Goal: Task Accomplishment & Management: Manage account settings

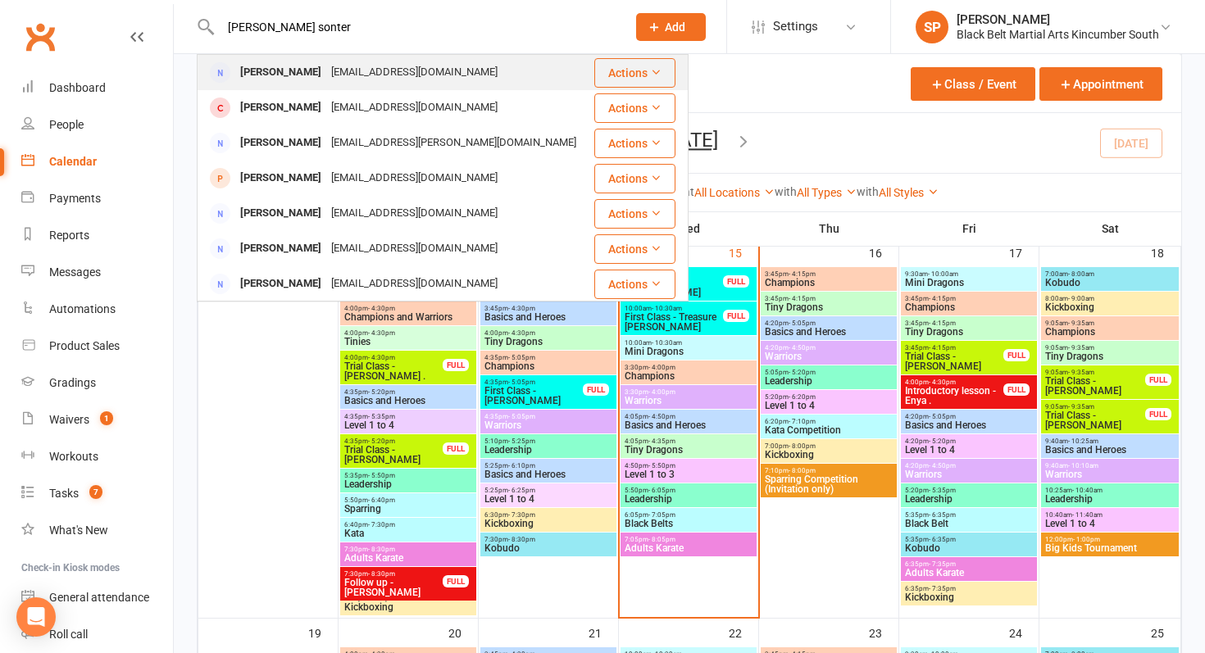
click at [334, 76] on div "[EMAIL_ADDRESS][DOMAIN_NAME]" at bounding box center [414, 73] width 176 height 24
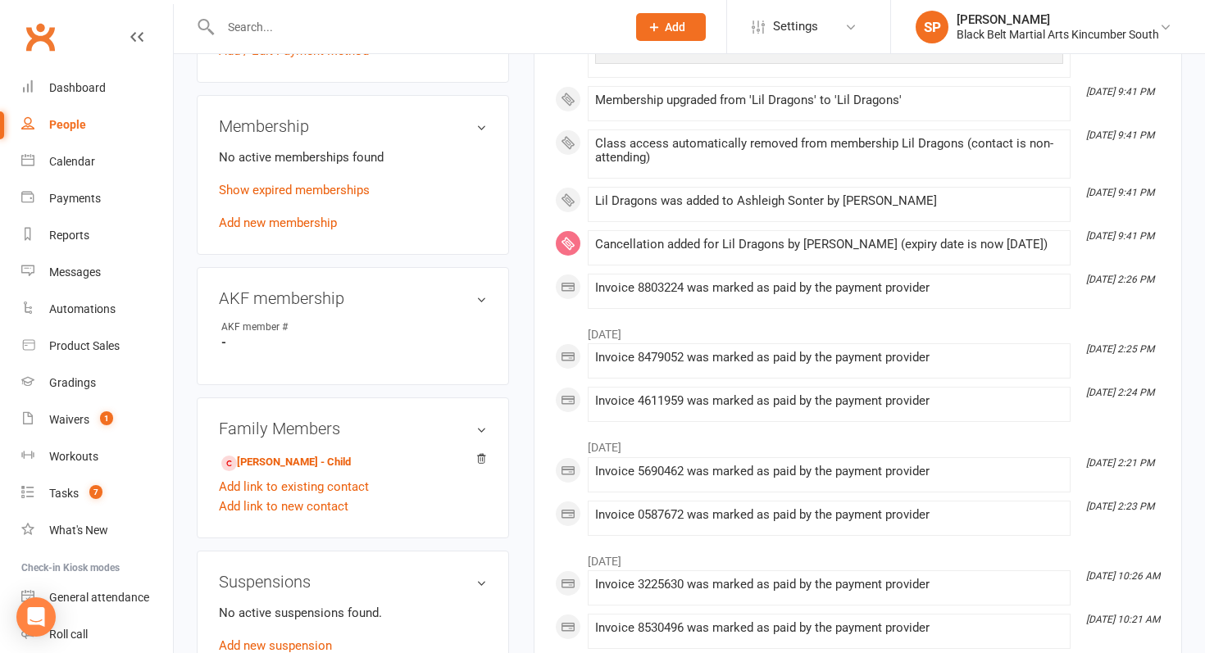
scroll to position [679, 0]
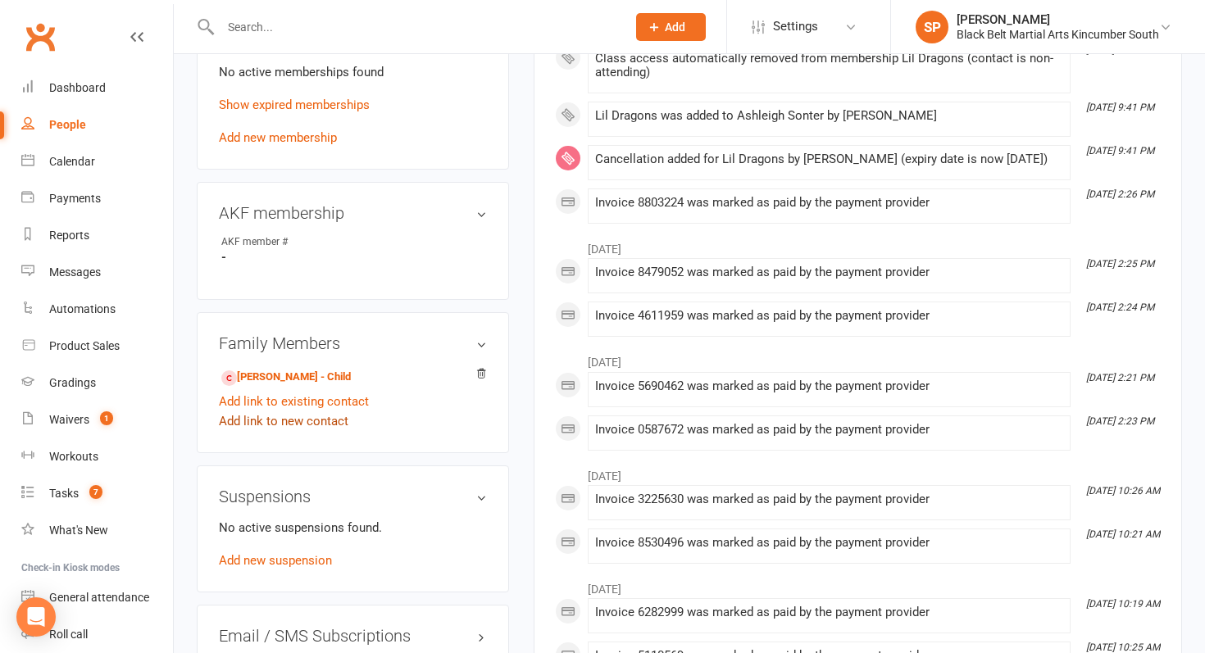
click at [311, 412] on link "Add link to new contact" at bounding box center [283, 421] width 129 height 20
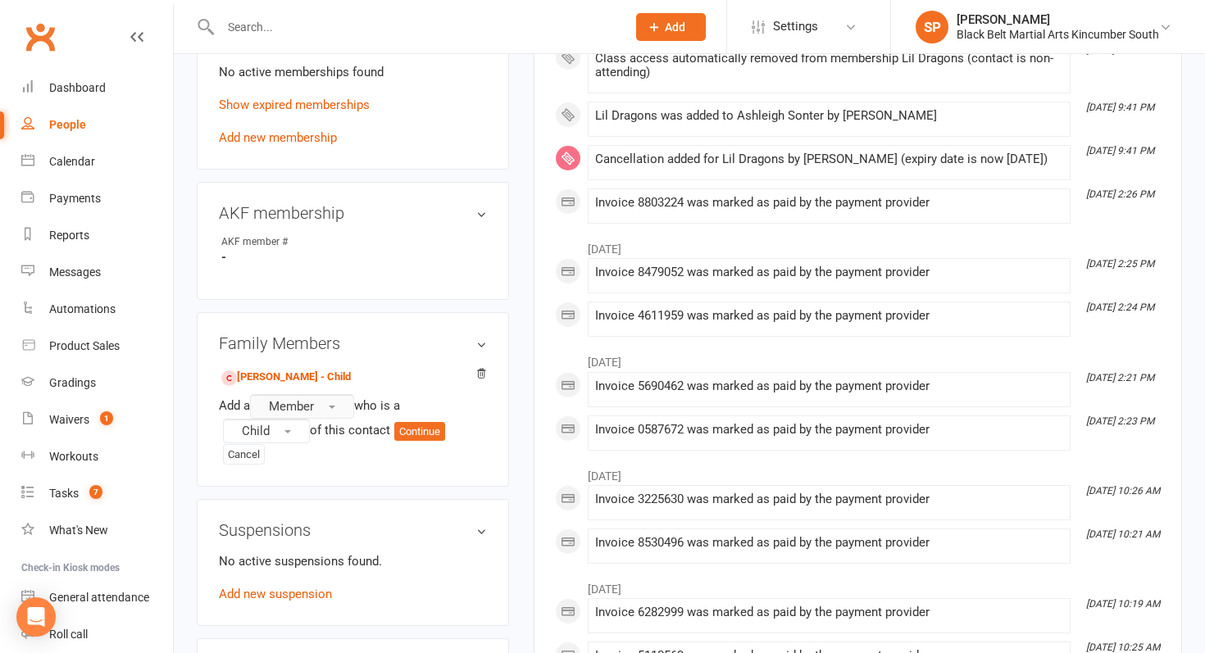
click at [328, 400] on button "Member" at bounding box center [302, 406] width 104 height 25
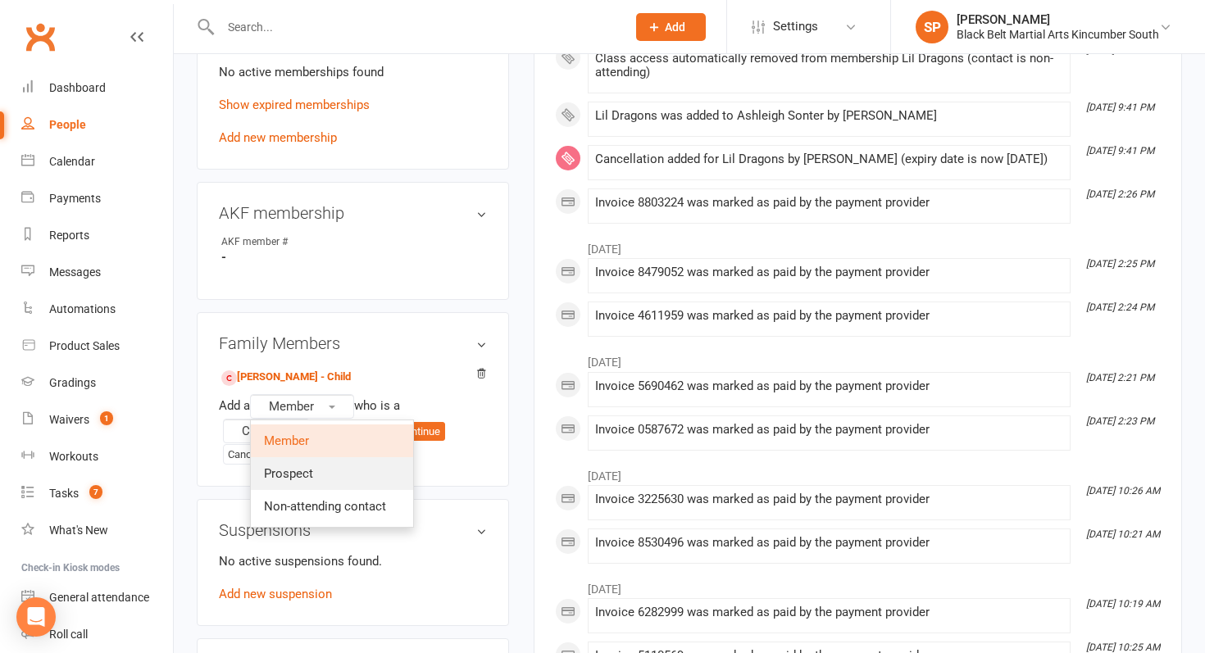
click at [333, 462] on link "Prospect" at bounding box center [332, 473] width 162 height 33
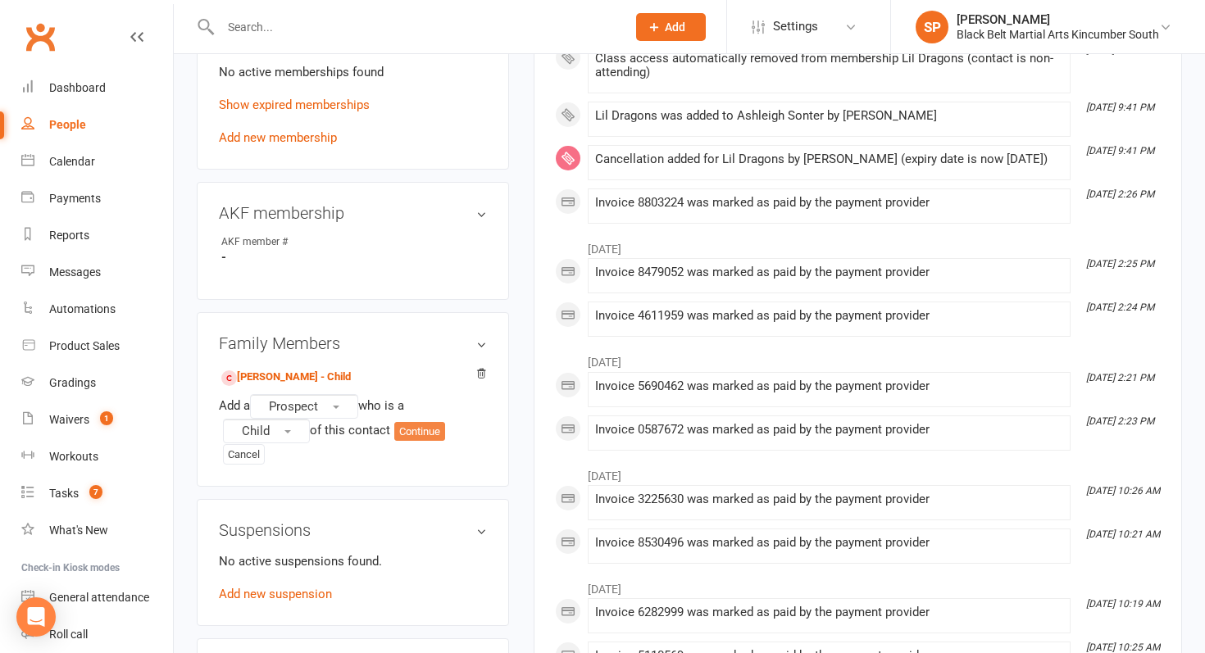
click at [427, 425] on button "Continue" at bounding box center [419, 432] width 51 height 20
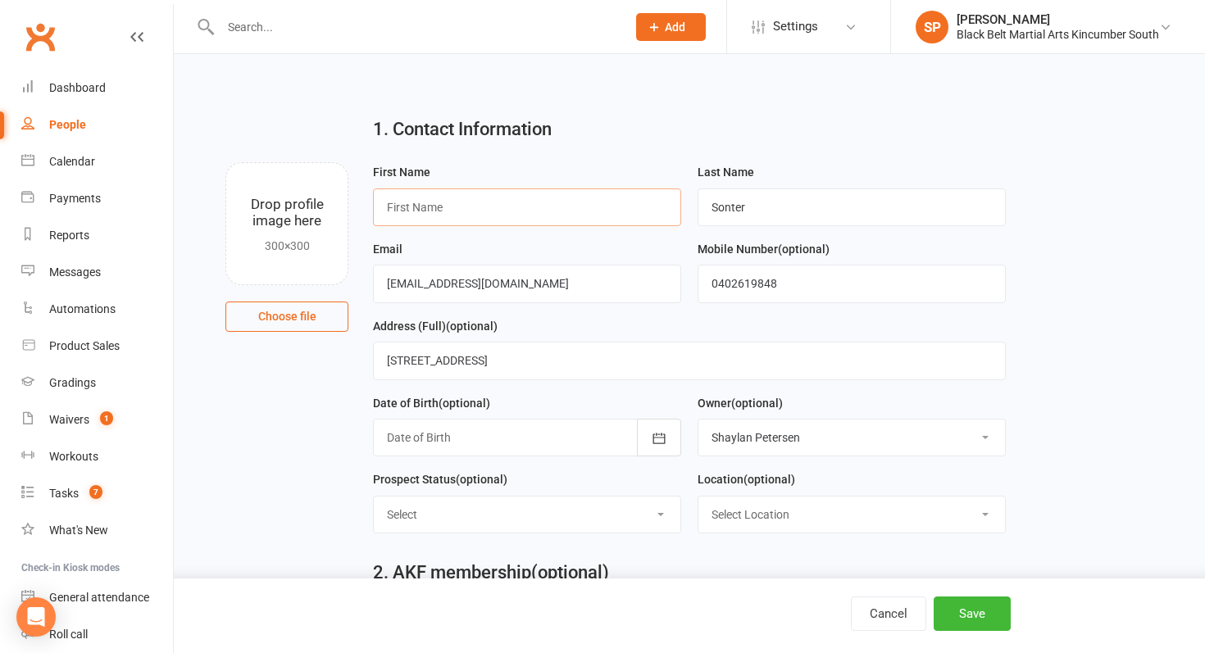
click at [570, 201] on input "text" at bounding box center [527, 208] width 308 height 38
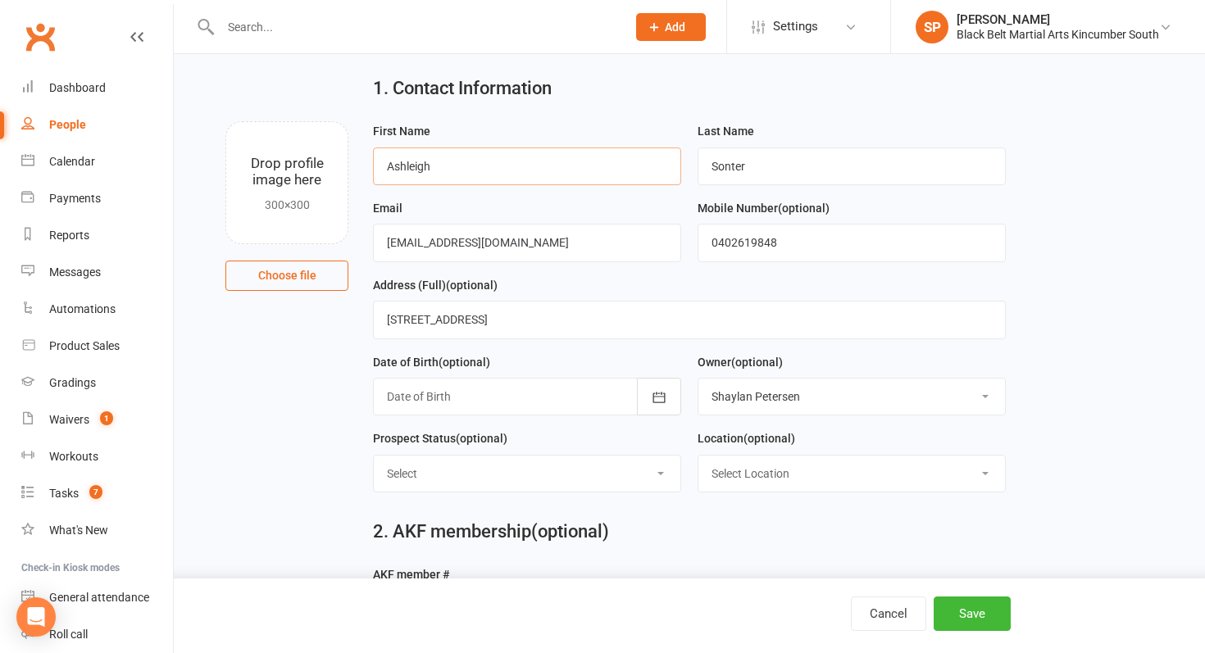
scroll to position [43, 0]
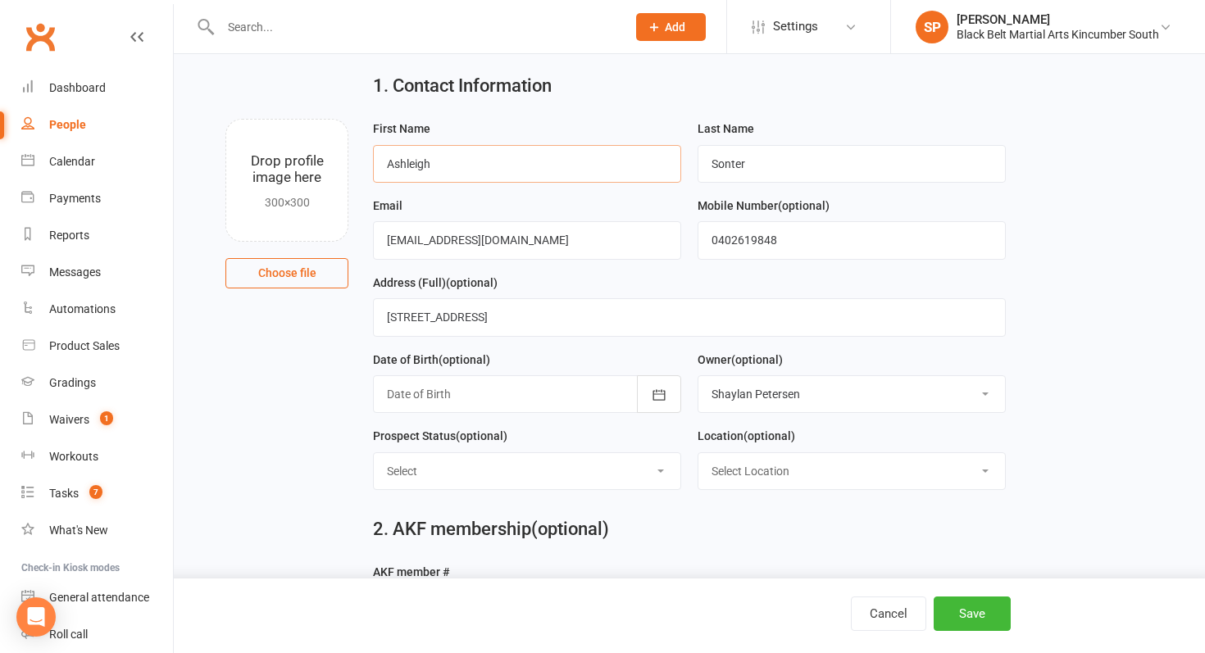
drag, startPoint x: 466, startPoint y: 166, endPoint x: 308, endPoint y: 166, distance: 158.2
click at [308, 119] on div "Drop profile image here 300×300 Choose file First Name [PERSON_NAME] Last Name …" at bounding box center [689, 119] width 985 height 0
type input "Kaison"
click at [979, 617] on button "Save" at bounding box center [972, 614] width 77 height 34
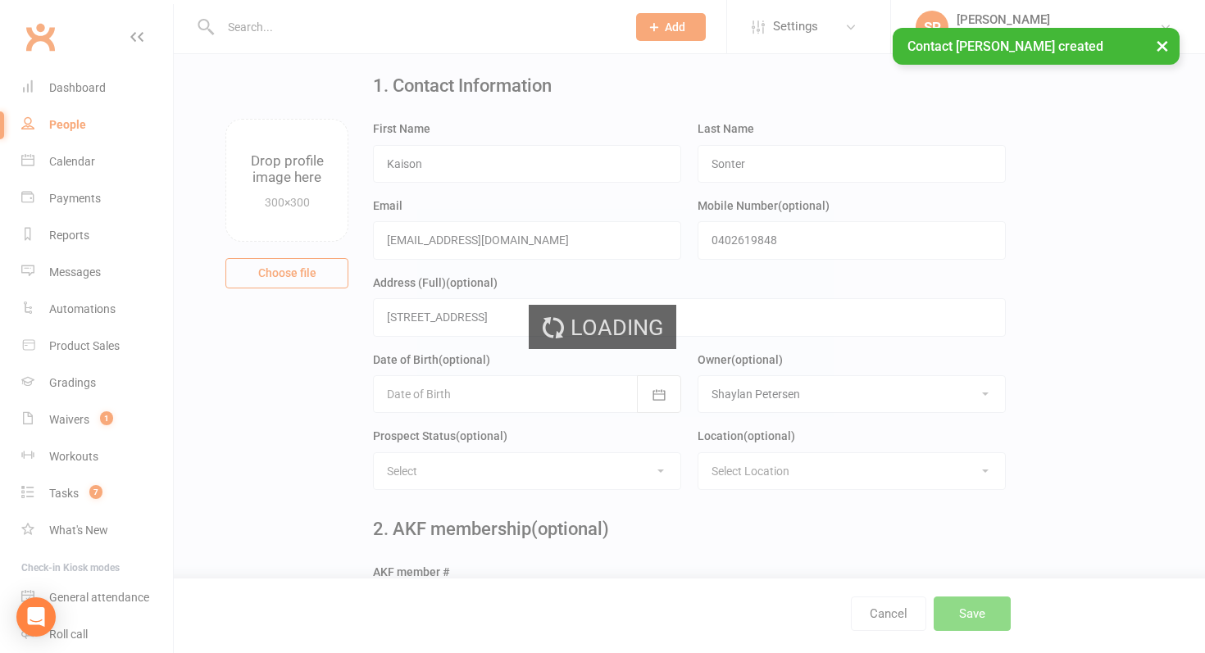
scroll to position [0, 0]
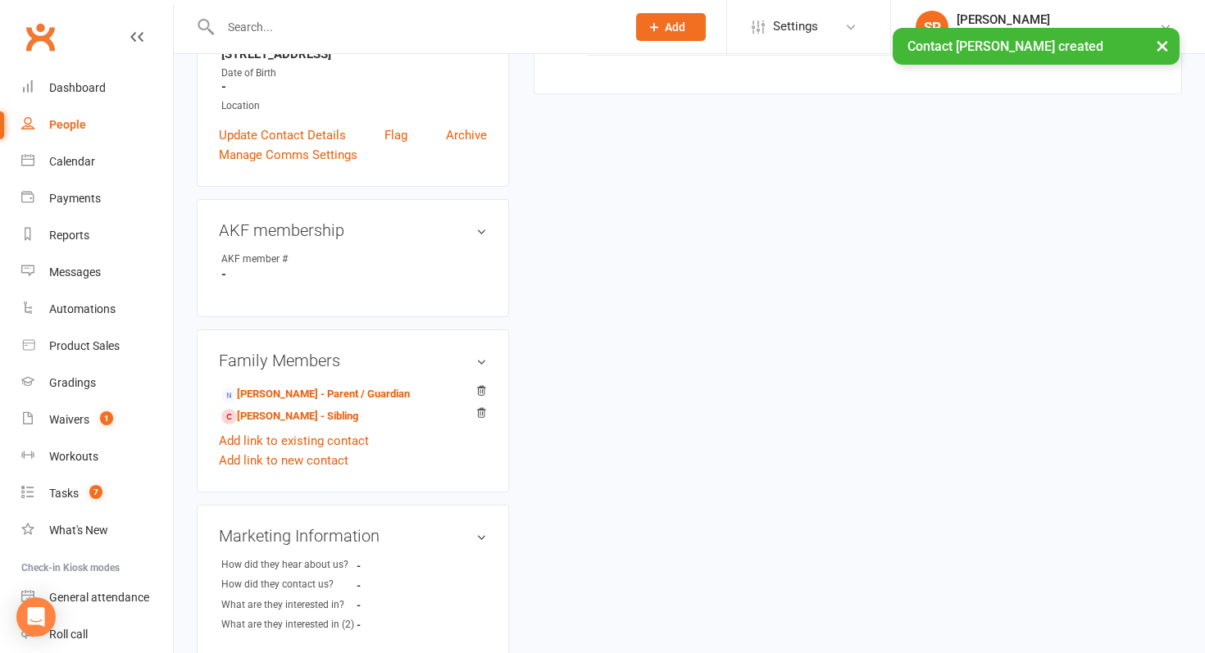
scroll to position [363, 0]
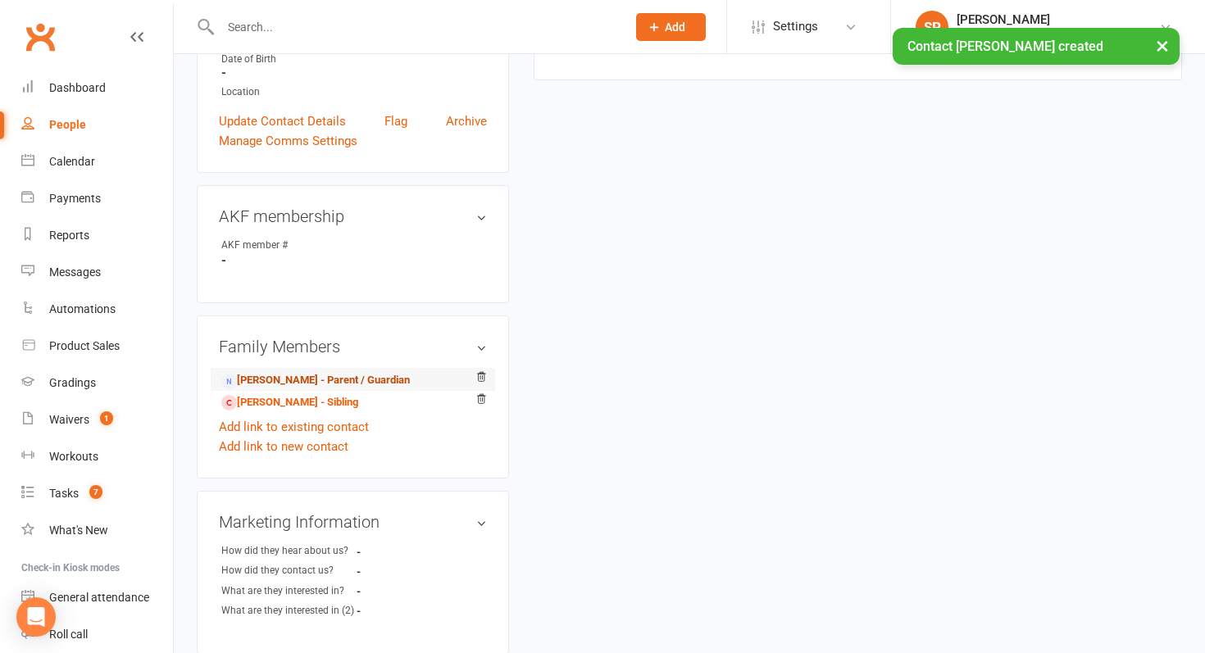
click at [311, 380] on link "[PERSON_NAME] - Parent / Guardian" at bounding box center [315, 380] width 189 height 17
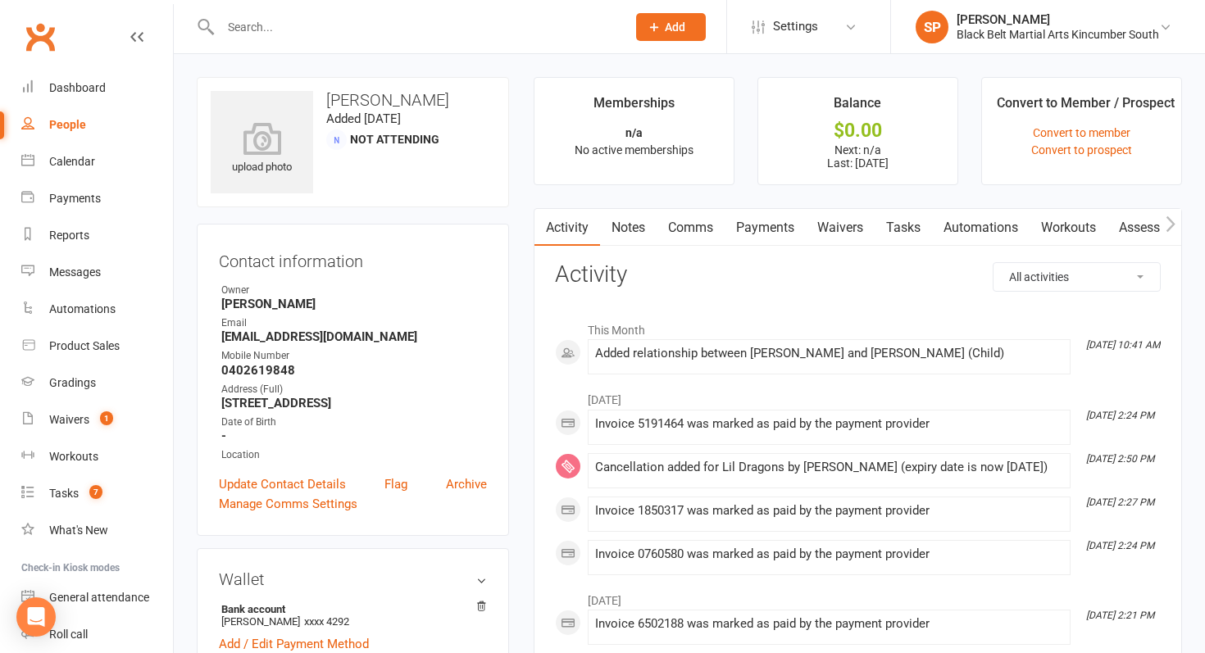
click at [861, 220] on link "Waivers" at bounding box center [840, 228] width 69 height 38
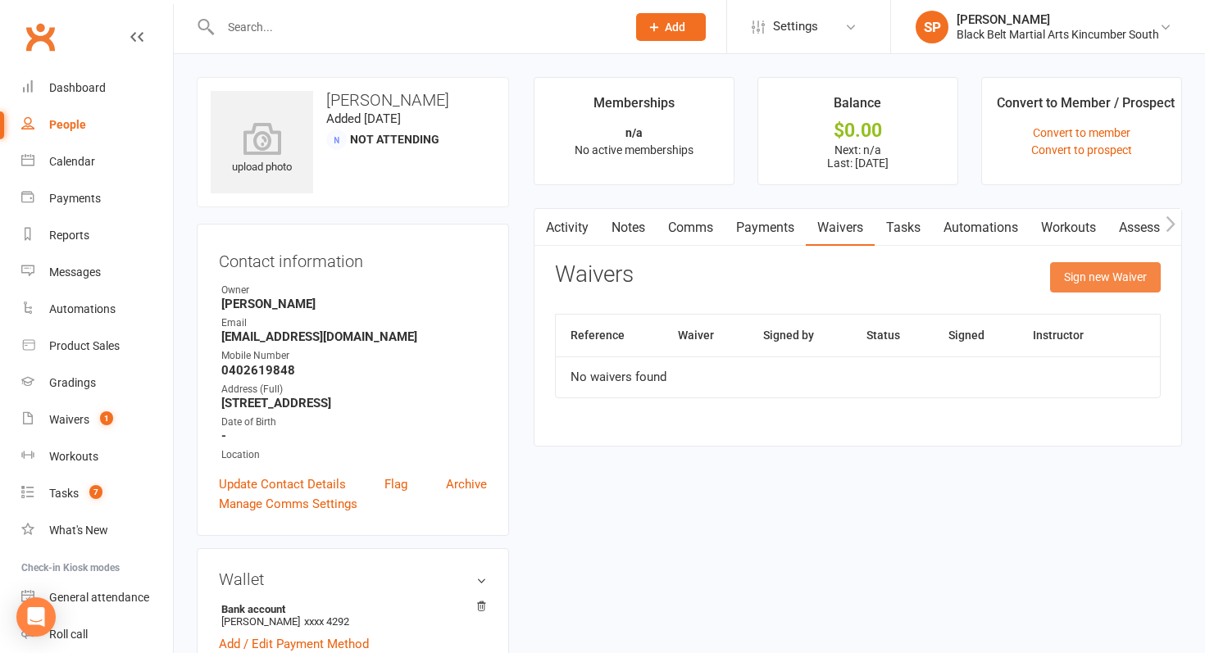
click at [1094, 282] on button "Sign new Waiver" at bounding box center [1105, 277] width 111 height 30
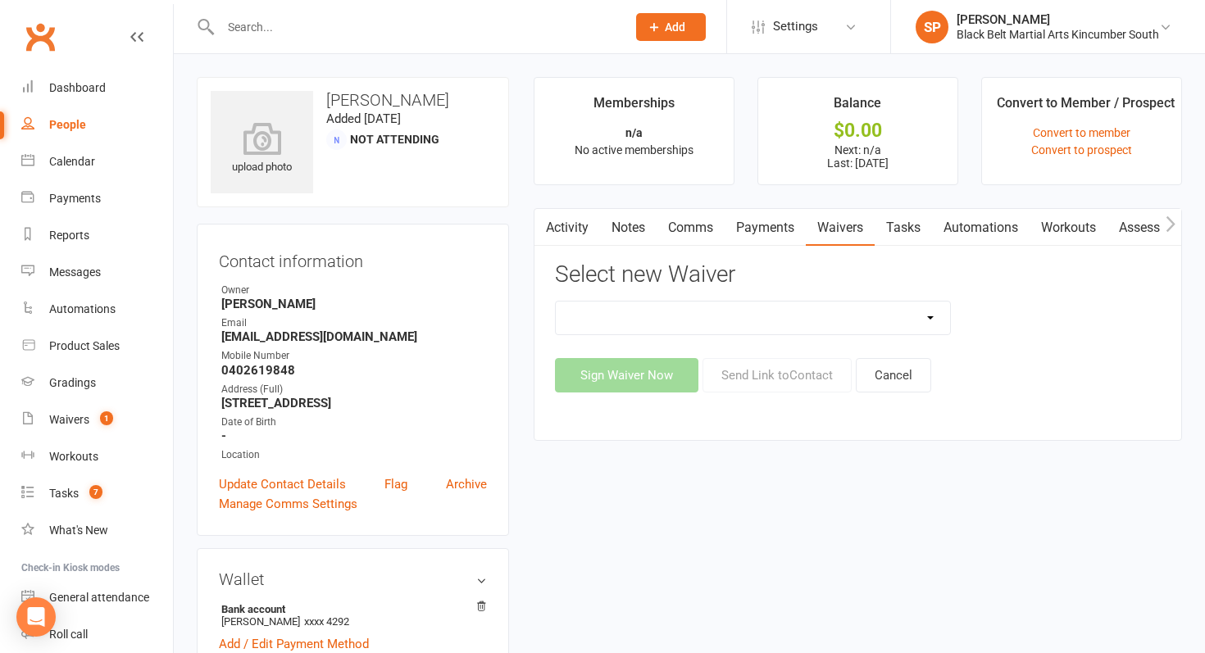
click at [826, 325] on select "Direct Debit Request Festival Enrolment Festival Trial Class Holiday Camp Waive…" at bounding box center [753, 318] width 394 height 33
select select "10335"
click at [556, 302] on select "Direct Debit Request Festival Enrolment Festival Trial Class Holiday Camp Waive…" at bounding box center [753, 318] width 394 height 33
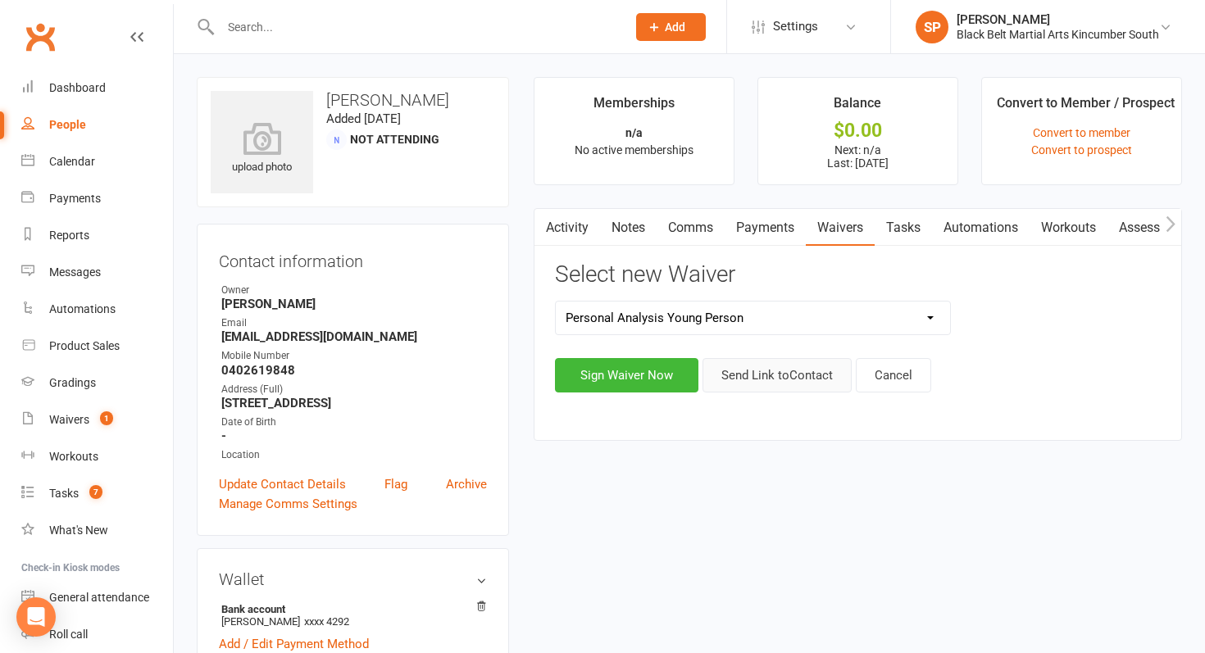
click at [793, 366] on button "Send Link to Contact" at bounding box center [776, 375] width 149 height 34
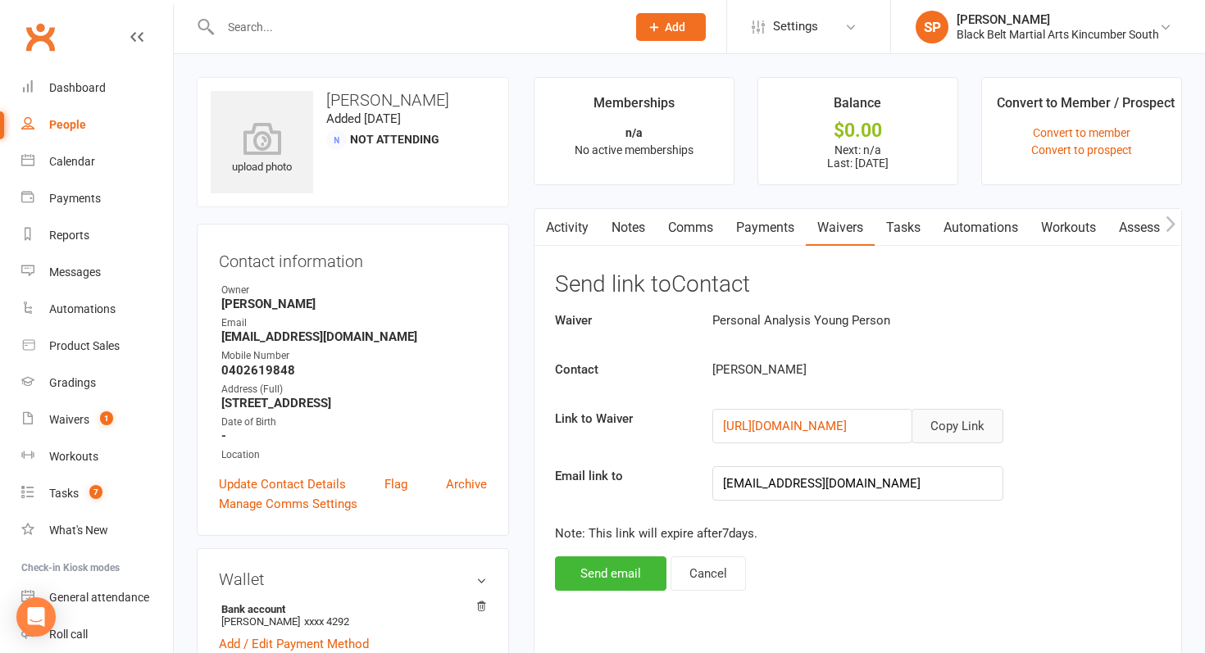
click at [952, 420] on button "Copy Link" at bounding box center [957, 426] width 92 height 34
click at [95, 168] on link "Calendar" at bounding box center [97, 161] width 152 height 37
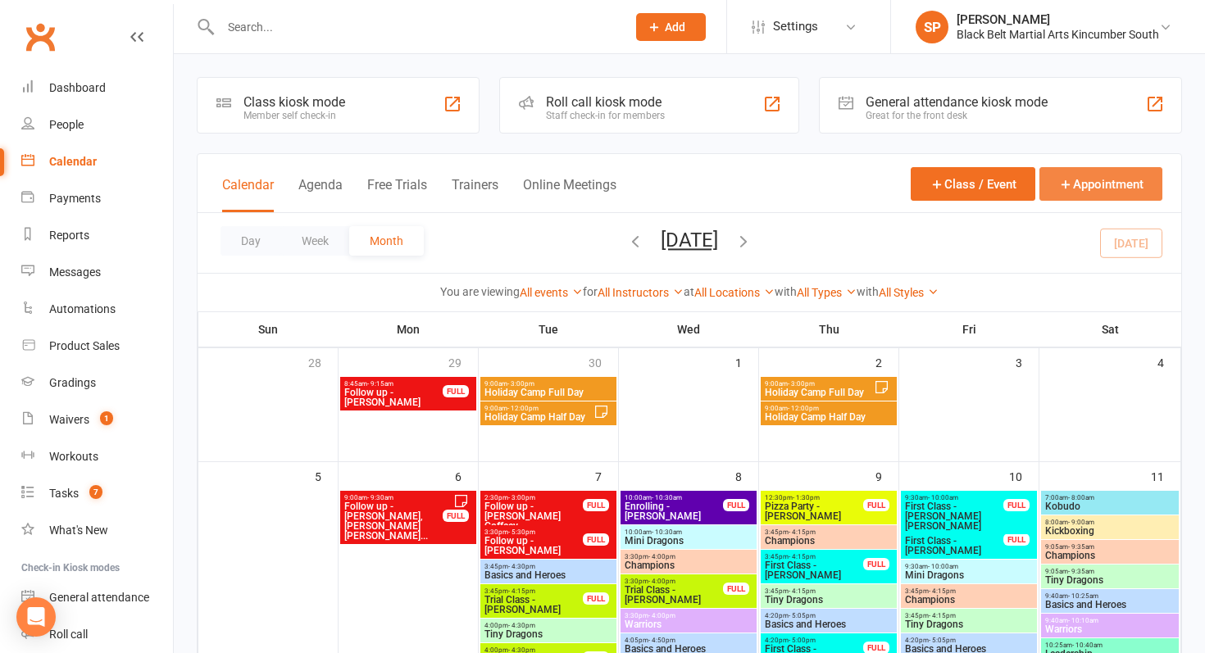
click at [1066, 184] on icon "button" at bounding box center [1065, 184] width 15 height 15
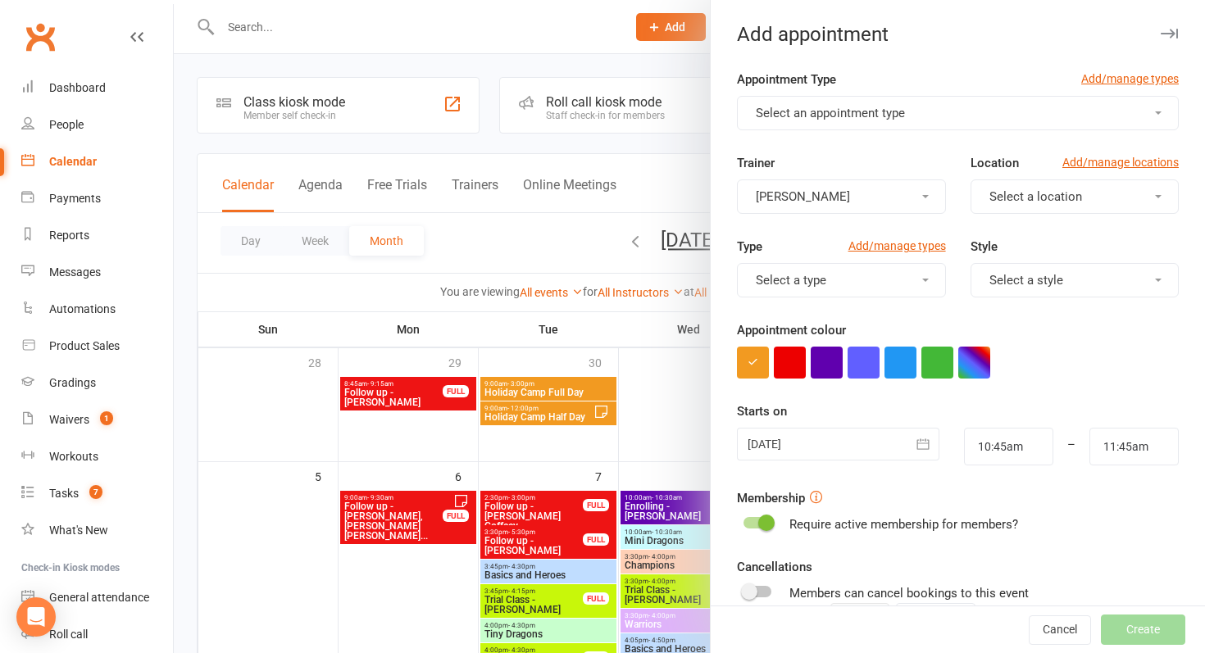
click at [838, 107] on span "Select an appointment type" at bounding box center [830, 113] width 149 height 15
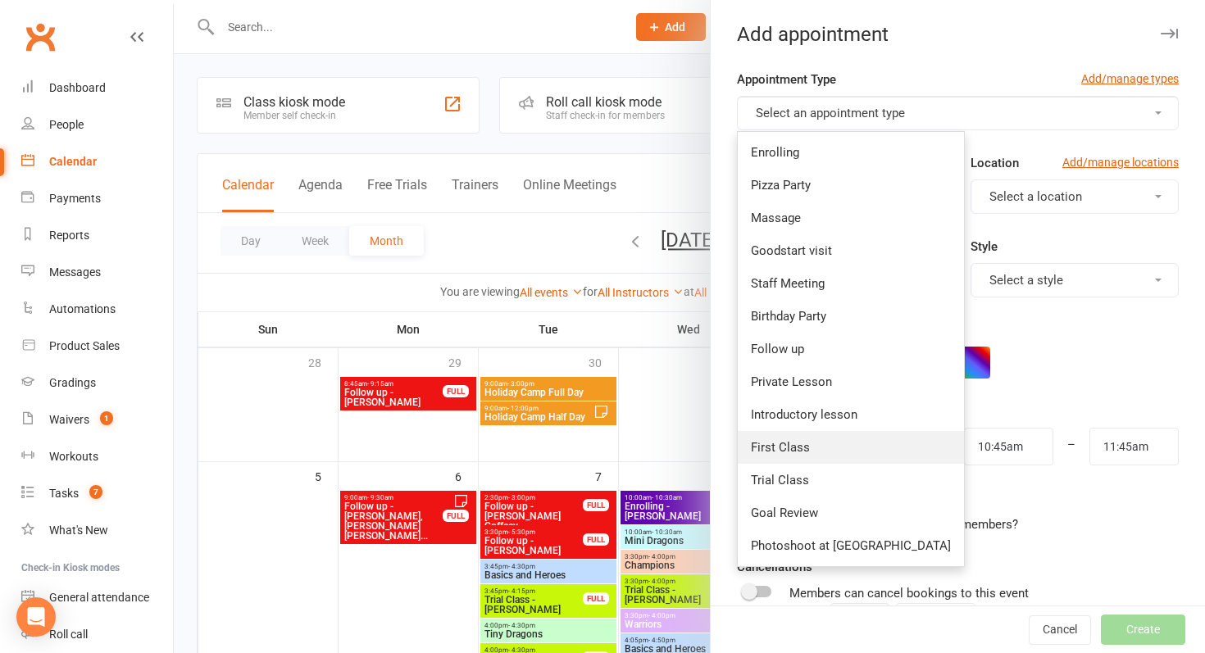
click at [807, 454] on link "First Class" at bounding box center [851, 447] width 226 height 33
type input "11:15am"
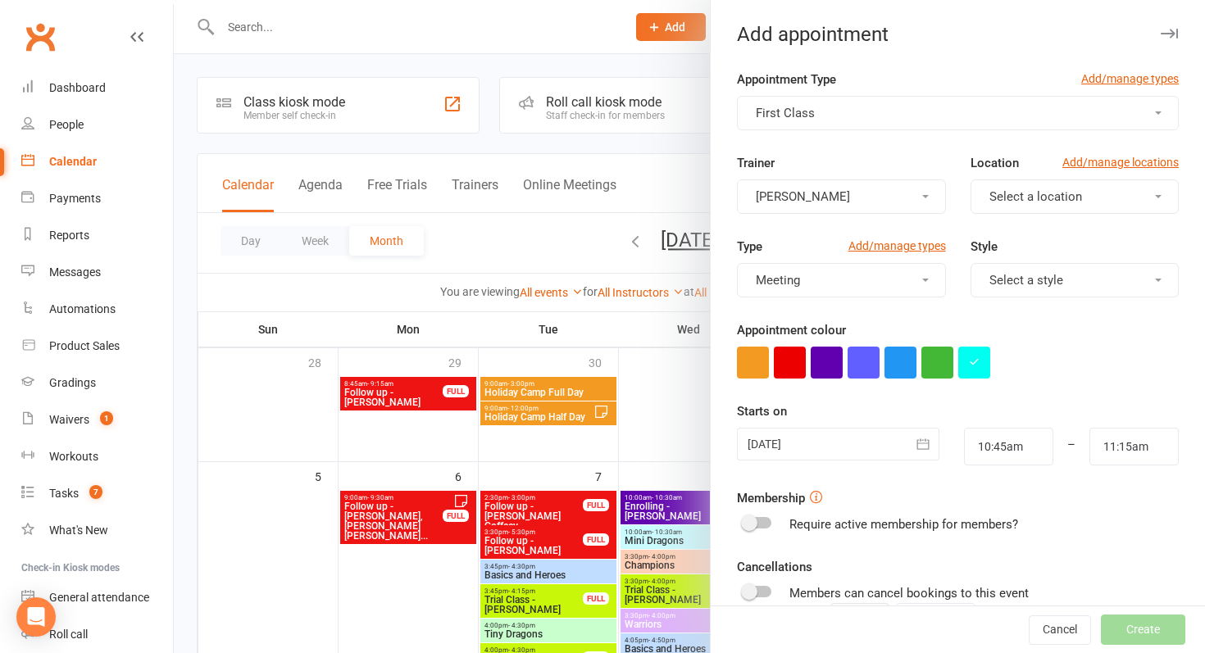
click at [820, 448] on div at bounding box center [838, 444] width 202 height 33
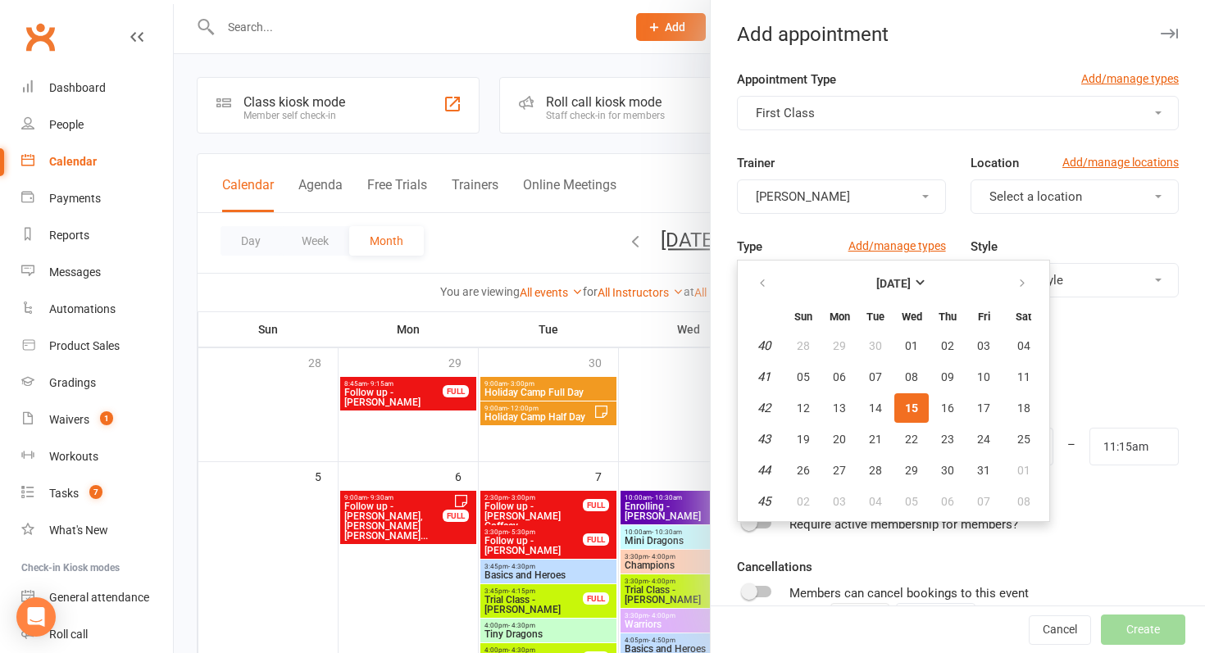
click at [1125, 363] on div at bounding box center [958, 363] width 442 height 32
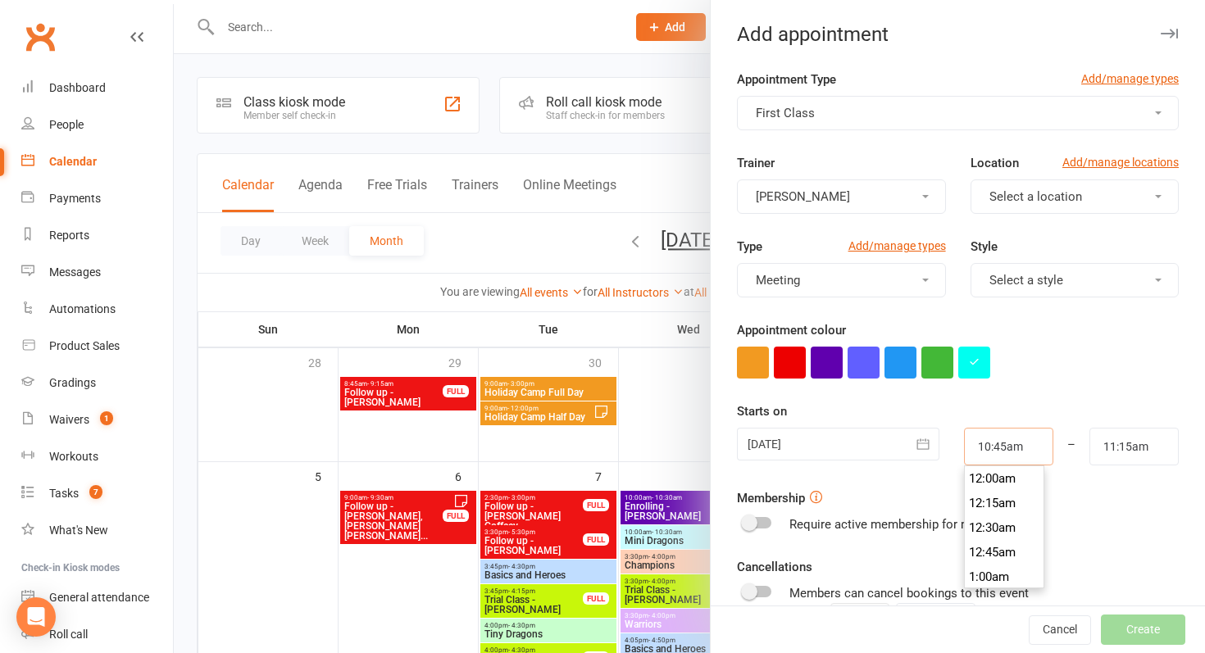
drag, startPoint x: 1018, startPoint y: 448, endPoint x: 852, endPoint y: 448, distance: 165.6
click at [852, 448] on div "[DATE] [DATE] Sun Mon Tue Wed Thu Fri Sat 40 28 29 30 01 02 03 04 41 05 06 07 0…" at bounding box center [958, 447] width 466 height 38
type input "4:05pm"
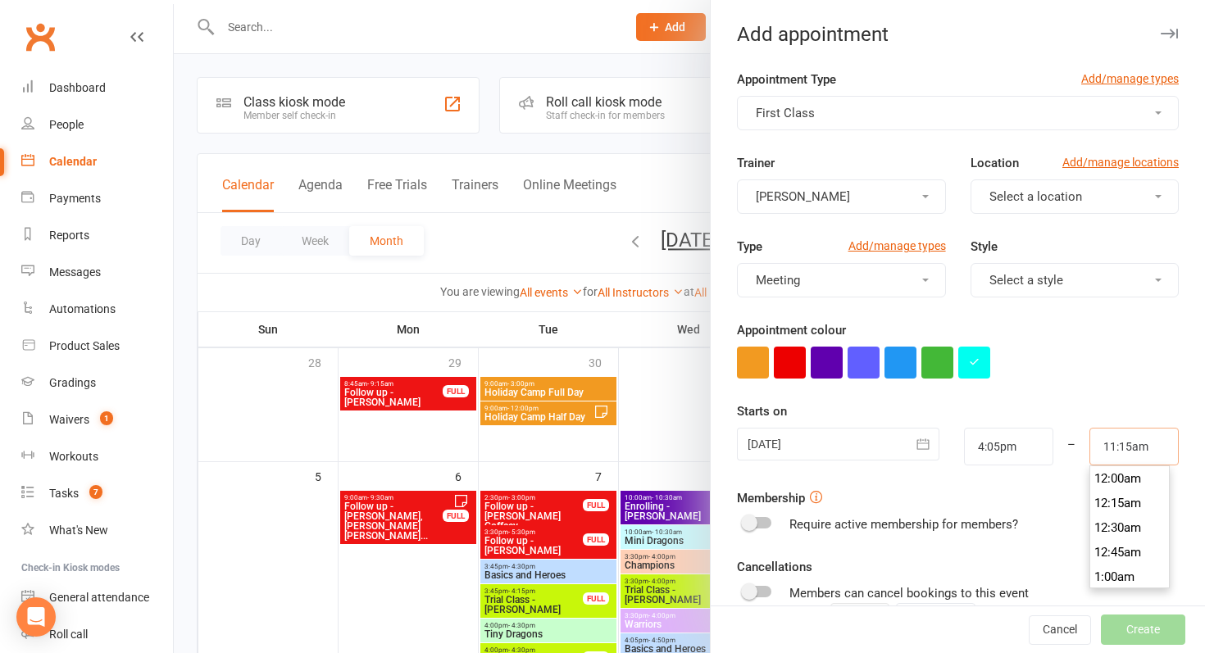
drag, startPoint x: 1134, startPoint y: 446, endPoint x: 997, endPoint y: 439, distance: 137.0
click at [997, 439] on div "[DATE] [DATE] Sun Mon Tue Wed Thu Fri Sat 40 28 29 30 01 02 03 04 41 05 06 07 0…" at bounding box center [958, 447] width 466 height 38
type input "4:35pm"
click at [1060, 388] on form "Appointment Type Add/manage types First Class Trainer [PERSON_NAME] Location Ad…" at bounding box center [958, 426] width 442 height 712
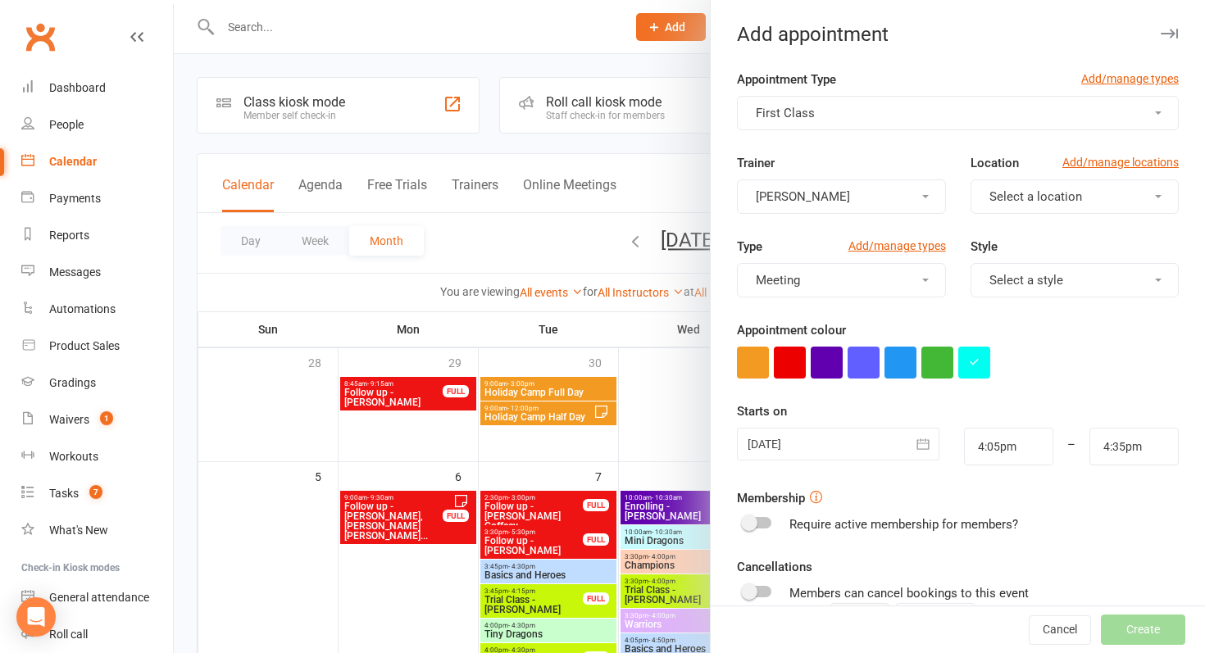
scroll to position [199, 0]
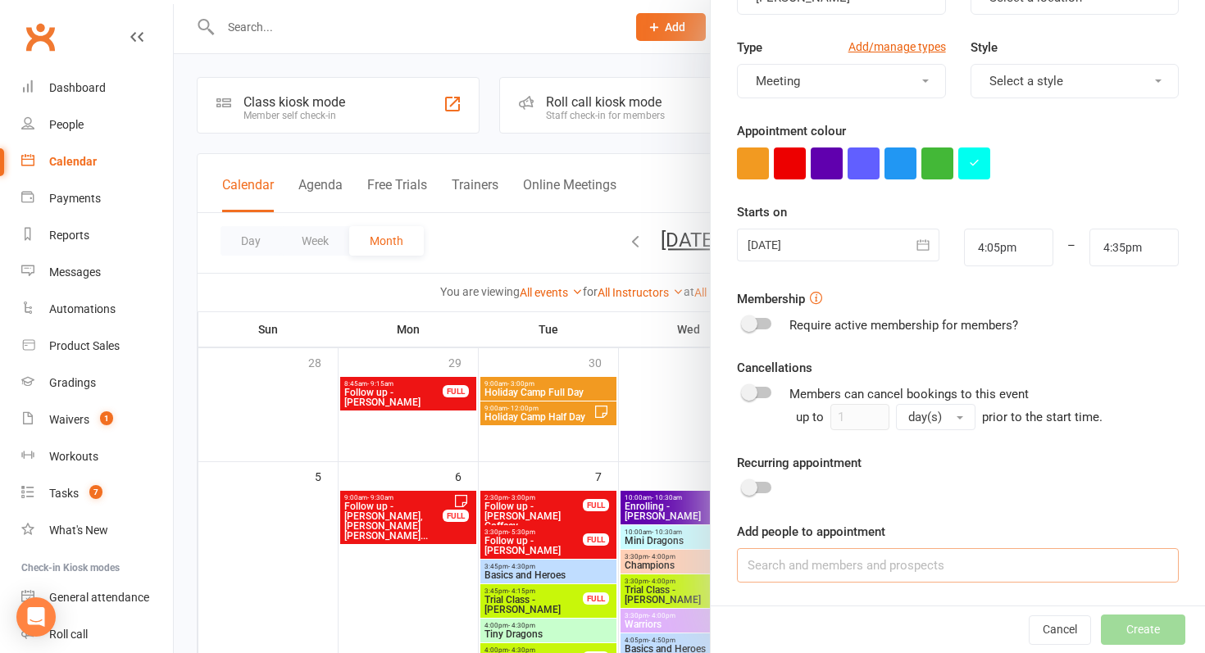
click at [837, 571] on input at bounding box center [958, 565] width 442 height 34
type input "j"
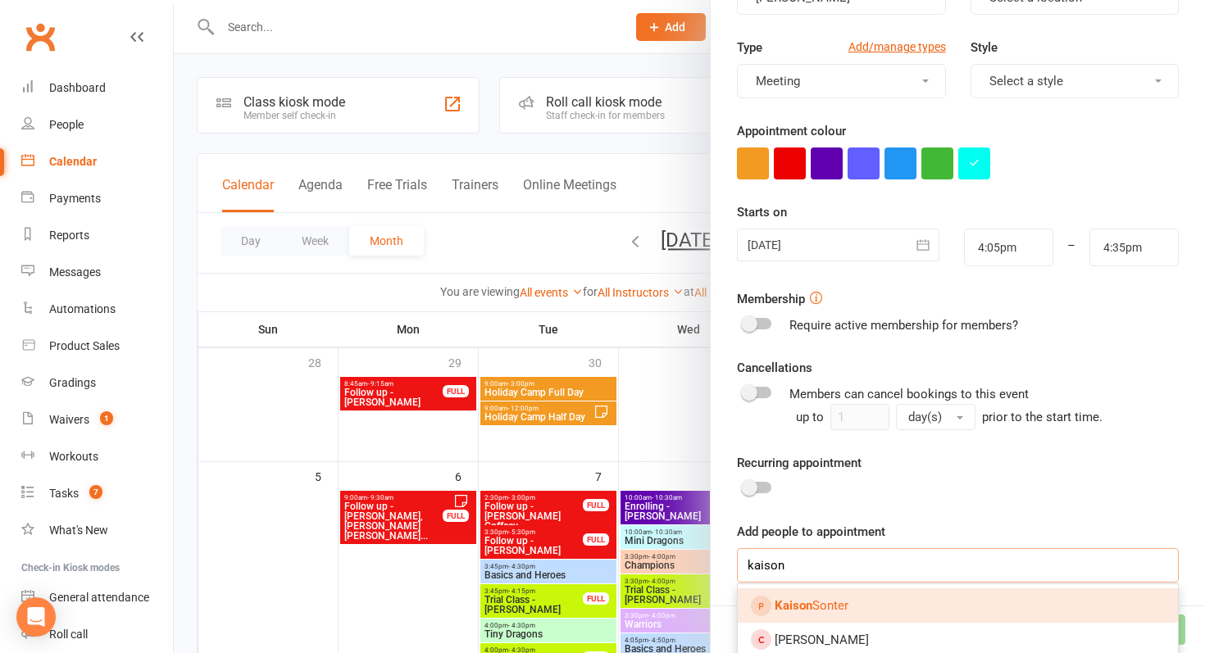
type input "kaison"
click at [842, 591] on link "[PERSON_NAME]" at bounding box center [958, 605] width 440 height 34
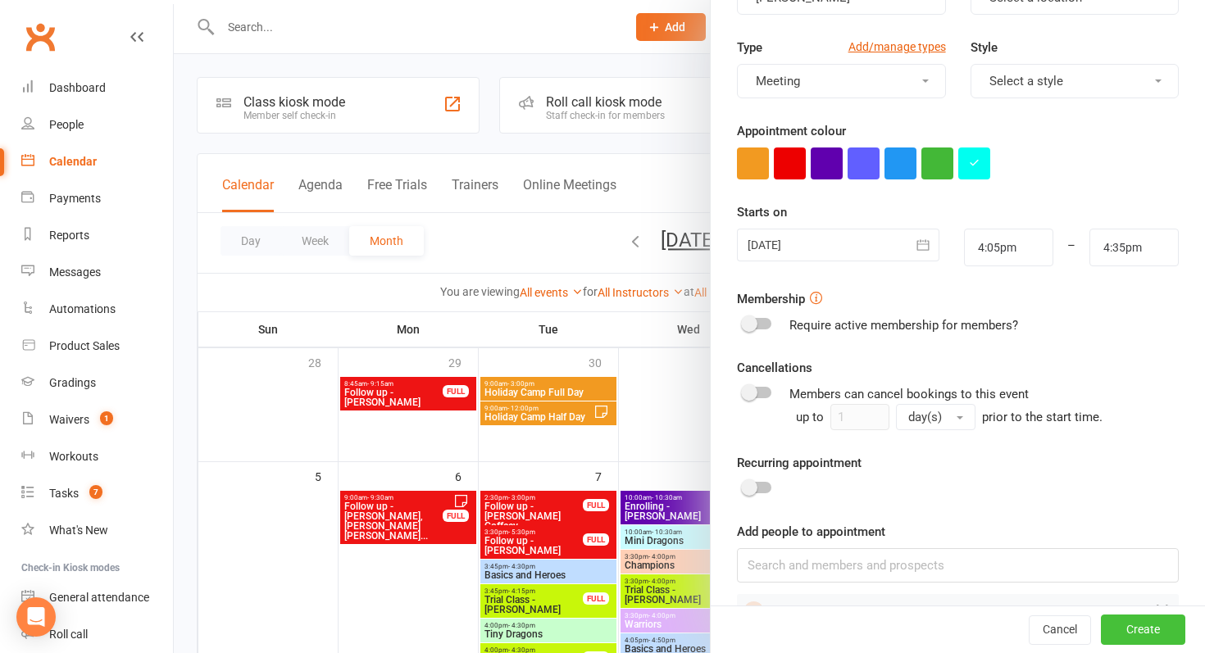
click at [1161, 629] on button "Create" at bounding box center [1143, 631] width 84 height 30
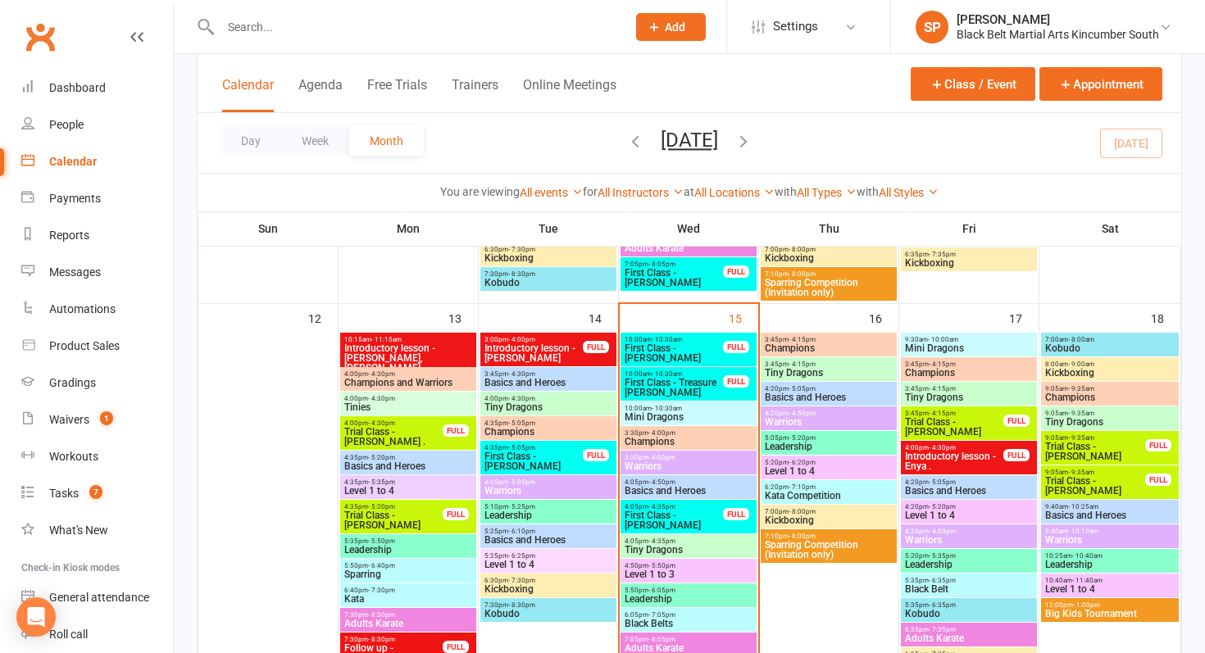
scroll to position [557, 0]
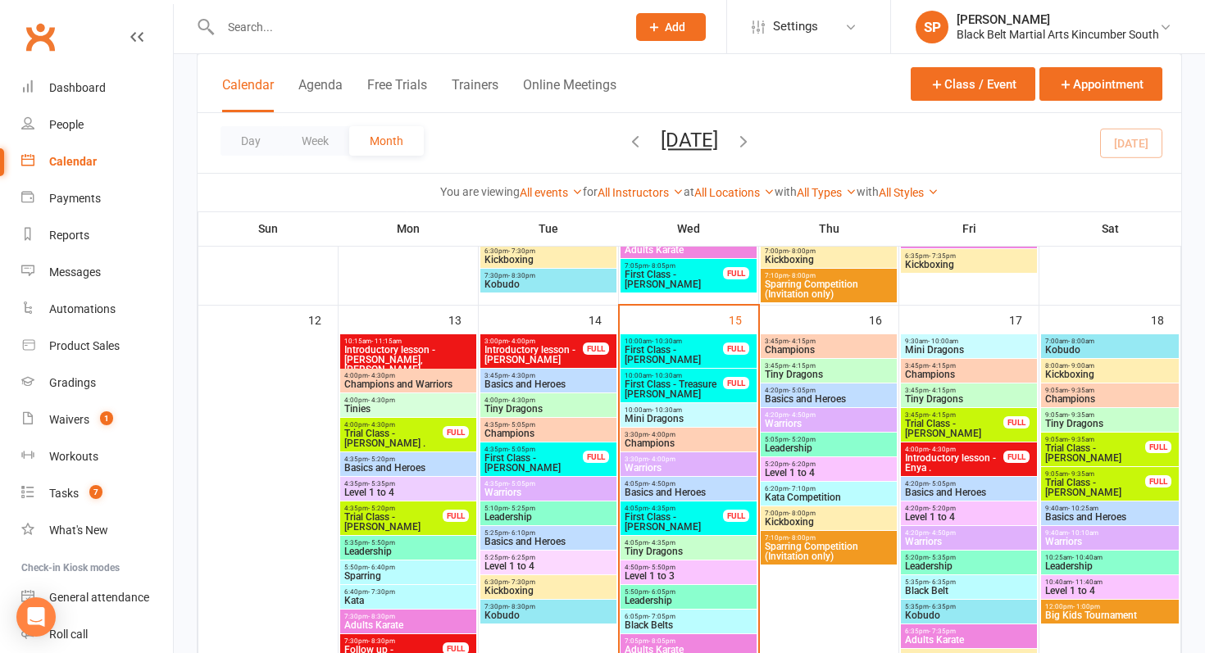
click at [332, 11] on div at bounding box center [406, 26] width 418 height 53
click at [336, 29] on input "text" at bounding box center [415, 27] width 399 height 23
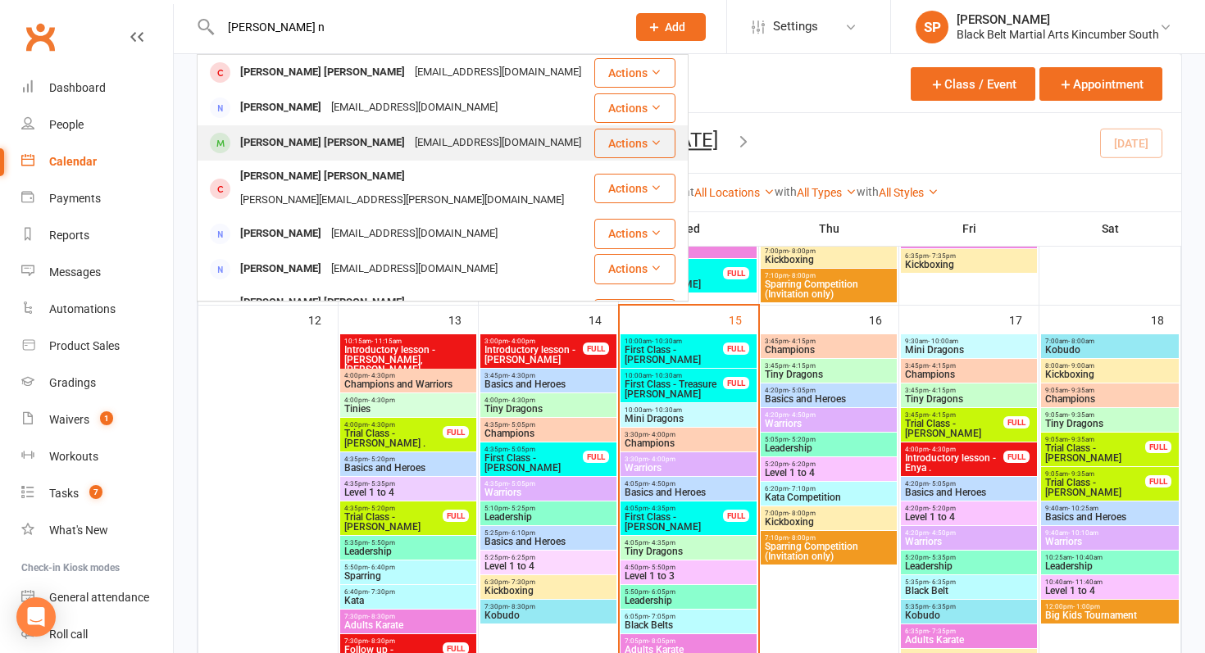
type input "[PERSON_NAME] n"
click at [309, 148] on div "[PERSON_NAME] [PERSON_NAME]" at bounding box center [322, 143] width 175 height 24
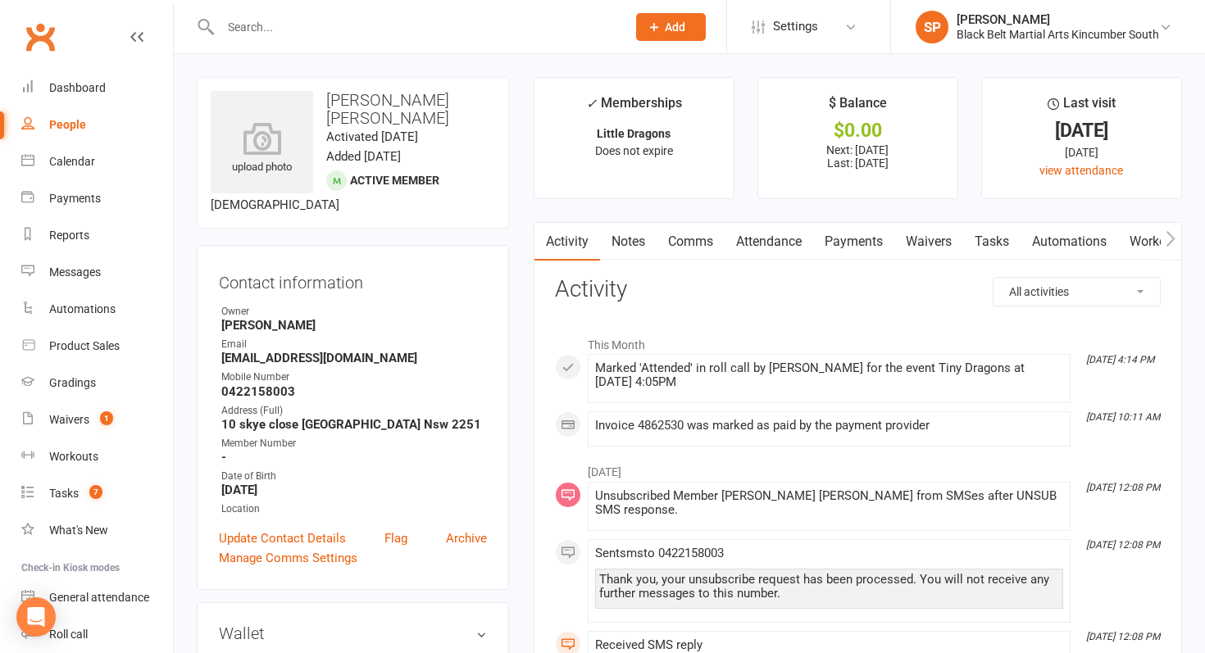
click at [838, 250] on link "Payments" at bounding box center [853, 242] width 81 height 38
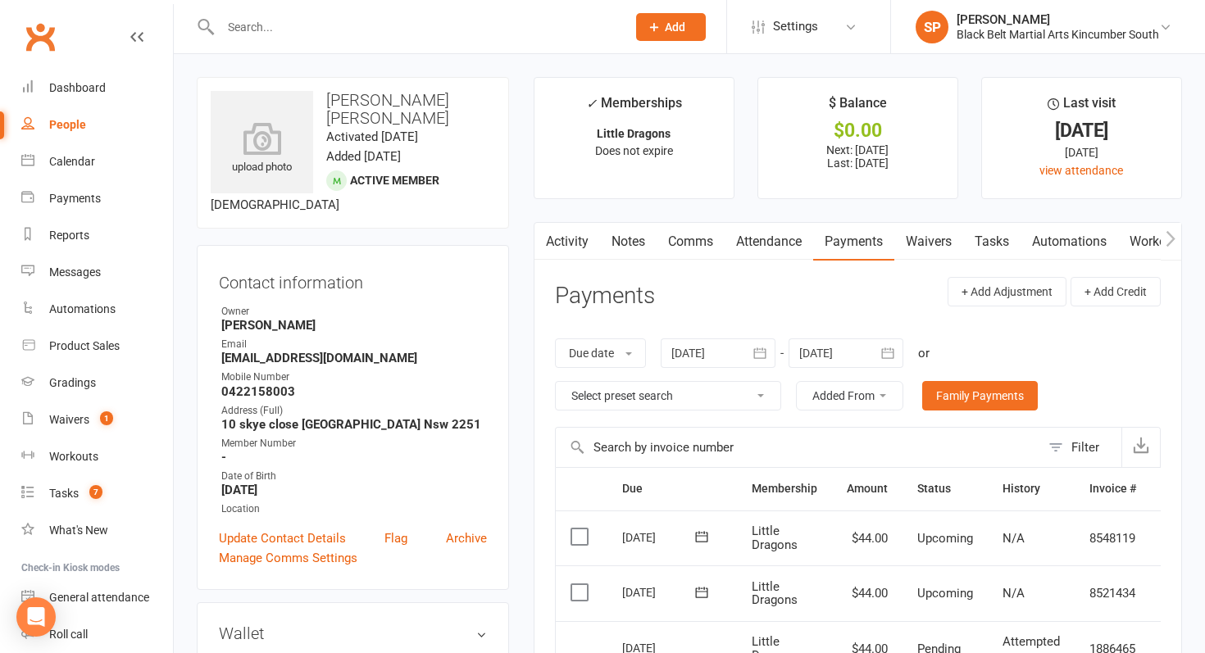
click at [569, 246] on link "Activity" at bounding box center [567, 242] width 66 height 38
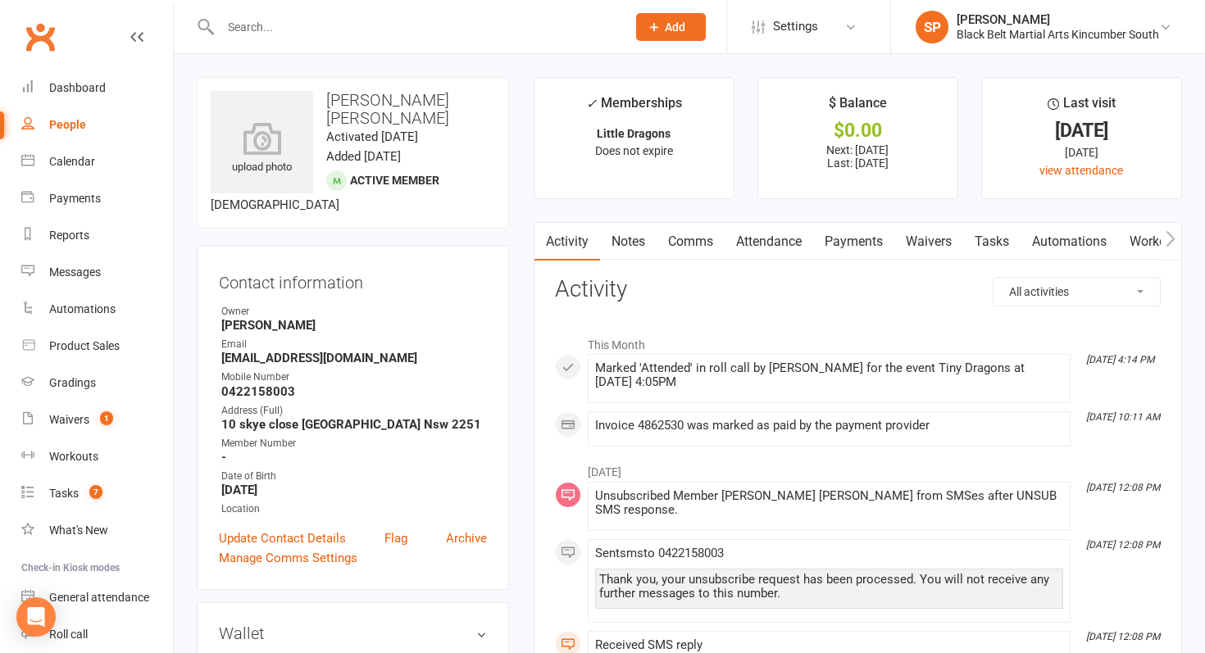
click at [859, 242] on link "Payments" at bounding box center [853, 242] width 81 height 38
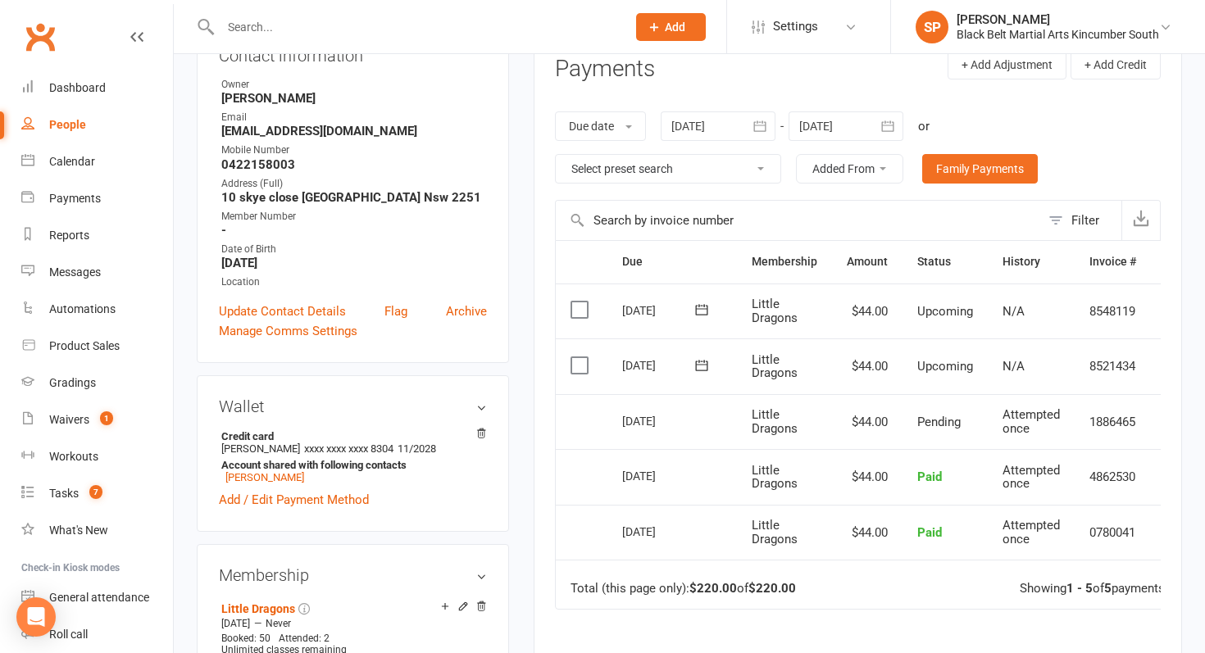
scroll to position [235, 0]
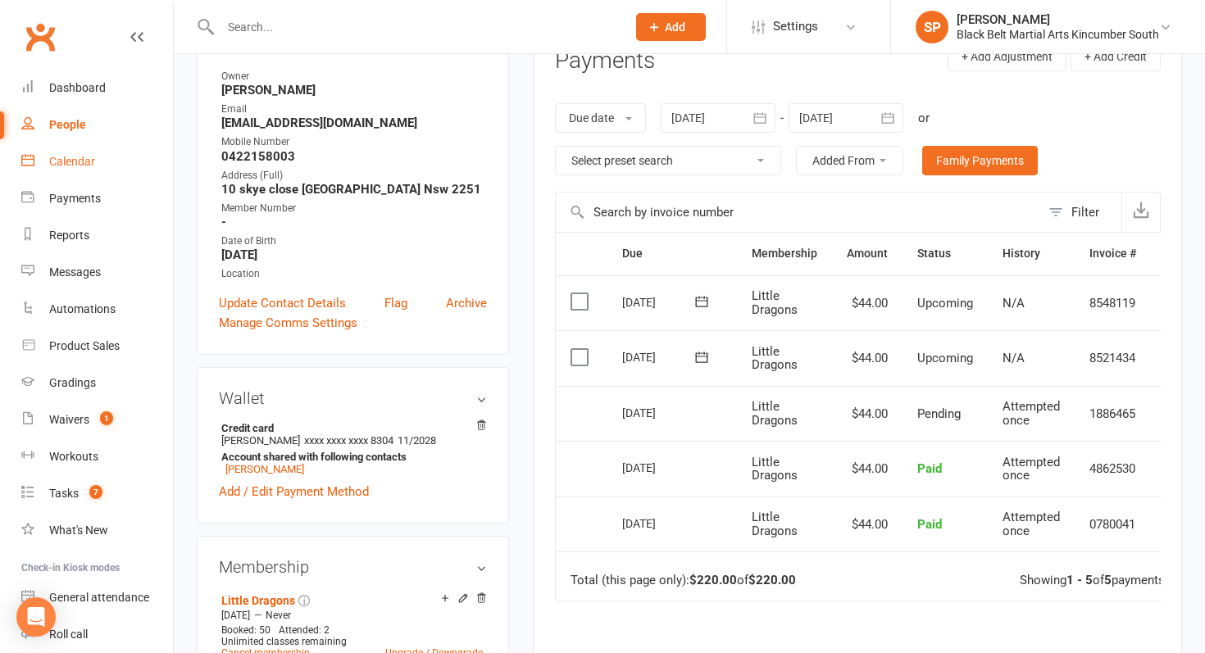
click at [84, 166] on div "Calendar" at bounding box center [72, 161] width 46 height 13
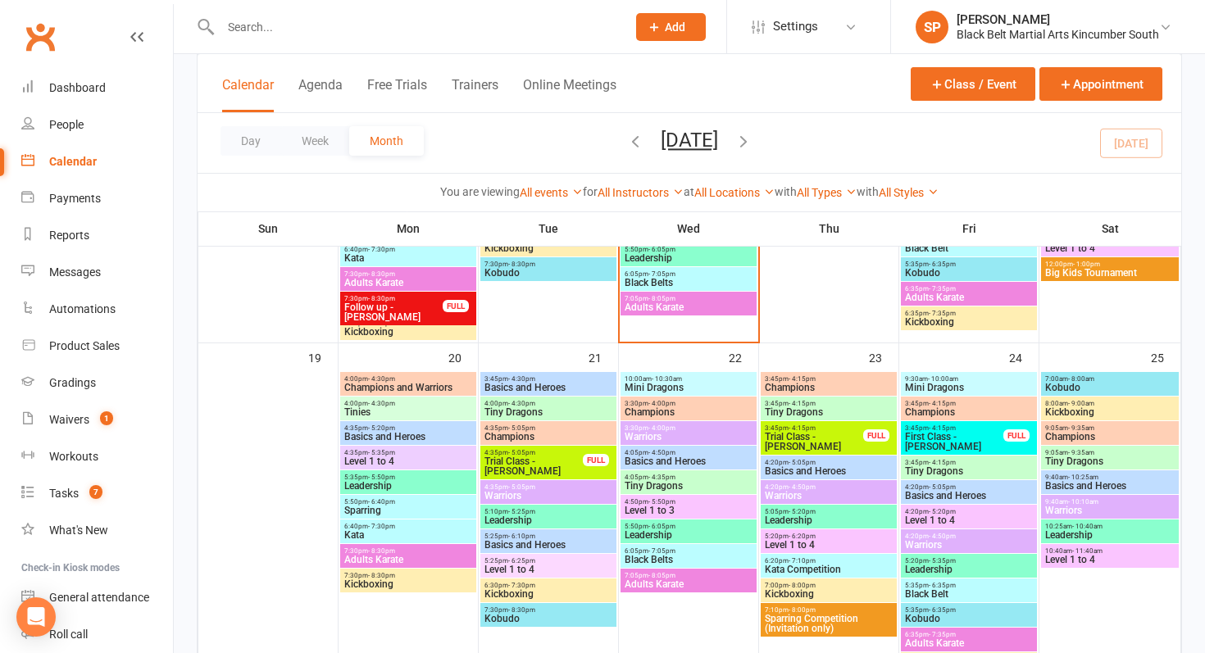
scroll to position [902, 0]
